Goal: Use online tool/utility: Utilize a website feature to perform a specific function

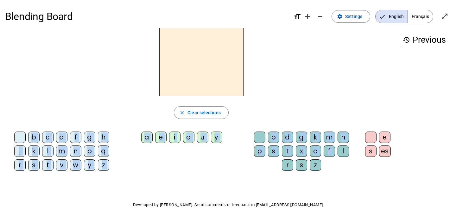
drag, startPoint x: 343, startPoint y: 152, endPoint x: 174, endPoint y: 58, distance: 193.2
click at [174, 58] on div "close Clear selections b c d f g h j k l m n p q r s t v w y z a e i o u y b d …" at bounding box center [201, 102] width 392 height 148
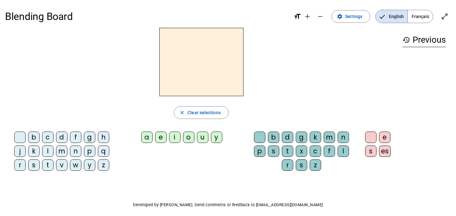
click at [290, 85] on div at bounding box center [201, 62] width 392 height 68
click at [345, 153] on div "l" at bounding box center [342, 151] width 11 height 11
click at [146, 136] on div "a" at bounding box center [146, 137] width 11 height 11
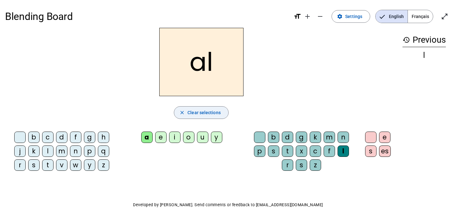
click at [207, 109] on span "Clear selections" at bounding box center [203, 113] width 33 height 8
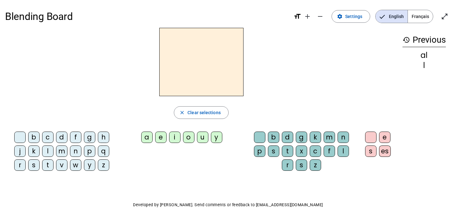
click at [346, 151] on div "l" at bounding box center [342, 151] width 11 height 11
click at [145, 137] on div "a" at bounding box center [146, 137] width 11 height 11
click at [425, 54] on div "l" at bounding box center [423, 56] width 43 height 8
click at [424, 64] on div "al" at bounding box center [423, 66] width 43 height 8
click at [405, 39] on mat-icon "history" at bounding box center [406, 40] width 8 height 8
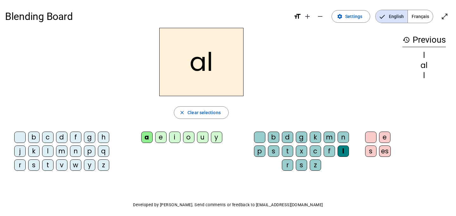
click at [407, 41] on mat-icon "history" at bounding box center [406, 40] width 8 height 8
click at [405, 38] on mat-icon "history" at bounding box center [406, 40] width 8 height 8
click at [201, 115] on span "Clear selections" at bounding box center [203, 113] width 33 height 8
click at [406, 39] on mat-icon "history" at bounding box center [406, 40] width 8 height 8
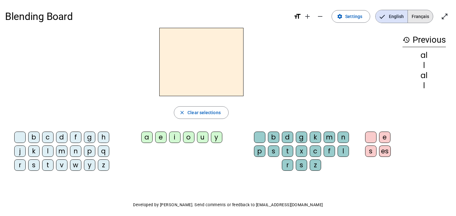
click at [421, 18] on span "Français" at bounding box center [420, 16] width 25 height 13
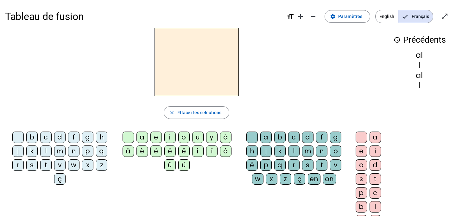
click at [396, 39] on mat-icon "history" at bounding box center [397, 40] width 8 height 8
click at [47, 150] on div "l" at bounding box center [45, 151] width 11 height 11
click at [141, 135] on div "a" at bounding box center [141, 137] width 11 height 11
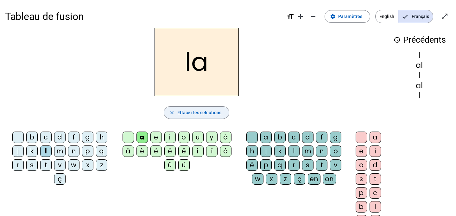
click at [193, 113] on span "Effacer les sélections" at bounding box center [199, 113] width 44 height 8
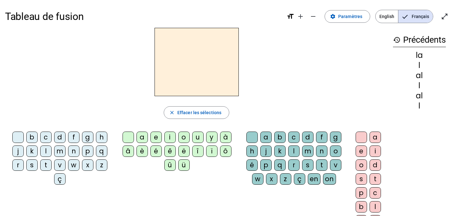
click at [47, 149] on div "l" at bounding box center [45, 151] width 11 height 11
click at [157, 137] on div "e" at bounding box center [155, 137] width 11 height 11
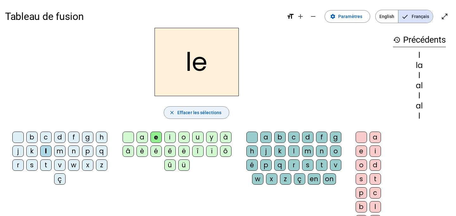
click at [196, 115] on span "Effacer les sélections" at bounding box center [199, 113] width 44 height 8
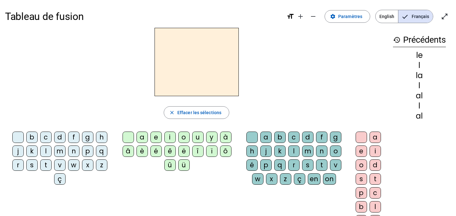
click at [418, 35] on h3 "history Précédents" at bounding box center [419, 40] width 53 height 14
click at [446, 19] on mat-icon "open_in_full" at bounding box center [445, 17] width 8 height 8
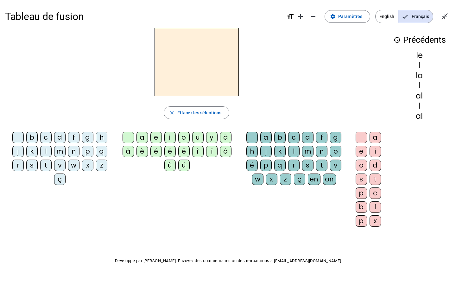
click at [47, 151] on div "l" at bounding box center [45, 151] width 11 height 11
click at [141, 135] on div "a" at bounding box center [141, 137] width 11 height 11
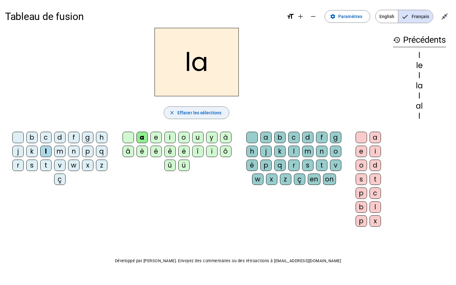
click at [199, 114] on span "Effacer les sélections" at bounding box center [199, 113] width 44 height 8
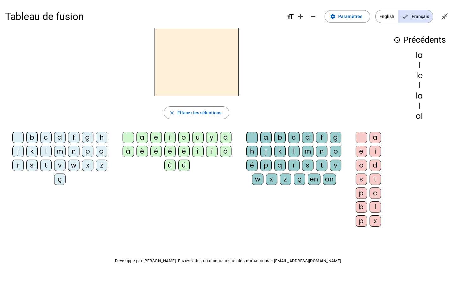
click at [46, 149] on div "l" at bounding box center [45, 151] width 11 height 11
click at [156, 135] on div "e" at bounding box center [155, 137] width 11 height 11
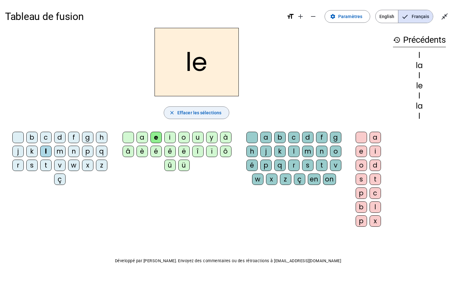
click at [200, 113] on span "Effacer les sélections" at bounding box center [199, 113] width 44 height 8
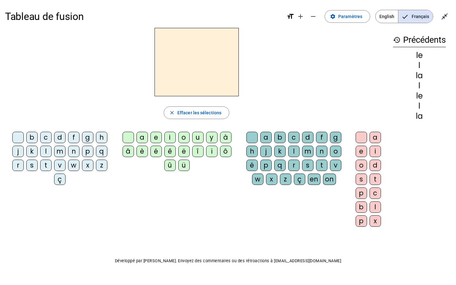
click at [406, 160] on div "history Précédents le l la l le l la" at bounding box center [419, 125] width 63 height 194
